Goal: Task Accomplishment & Management: Manage account settings

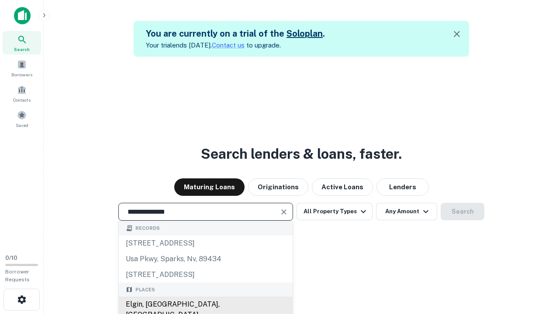
click at [205, 305] on div "Elgin, [GEOGRAPHIC_DATA], [GEOGRAPHIC_DATA]" at bounding box center [206, 310] width 174 height 26
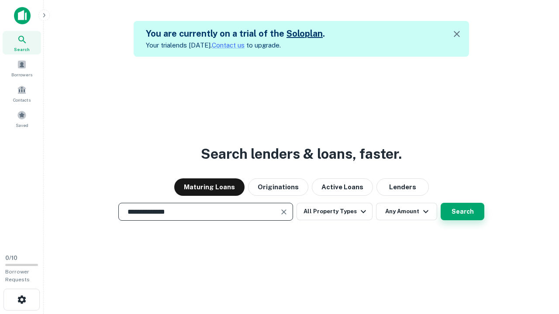
type input "**********"
click at [440, 203] on button "Search" at bounding box center [462, 211] width 44 height 17
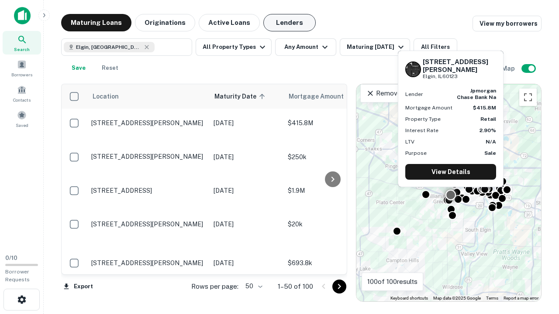
click at [289, 23] on button "Lenders" at bounding box center [289, 22] width 52 height 17
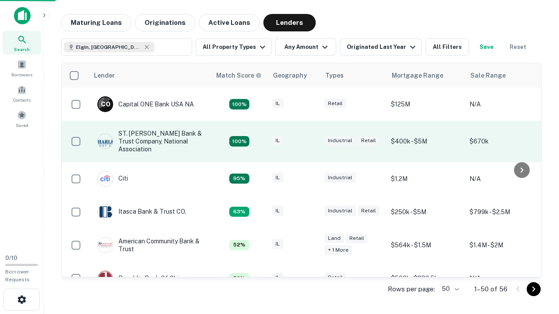
click at [310, 141] on div "IL" at bounding box center [294, 142] width 44 height 12
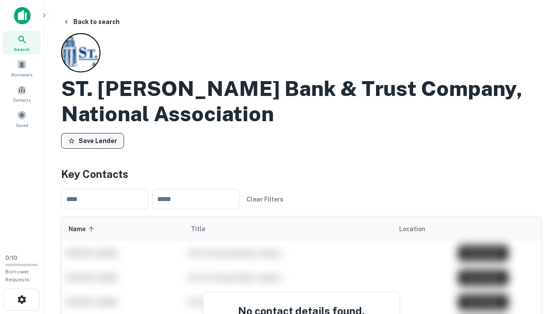
click at [93, 141] on button "Save Lender" at bounding box center [92, 141] width 63 height 16
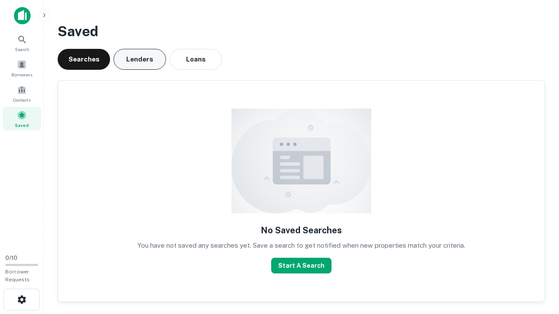
click at [140, 59] on button "Lenders" at bounding box center [139, 59] width 52 height 21
